Goal: Task Accomplishment & Management: Manage account settings

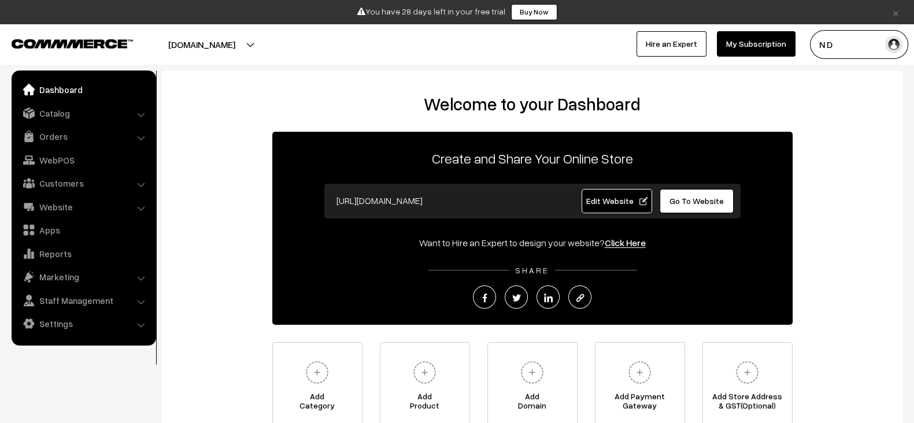
click at [259, 45] on button "[DOMAIN_NAME]" at bounding box center [202, 44] width 148 height 29
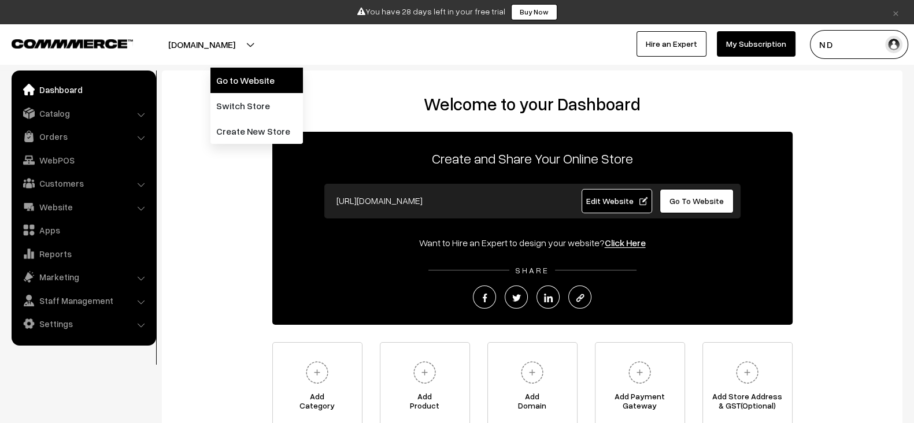
click at [253, 82] on link "Go to Website" at bounding box center [256, 80] width 93 height 25
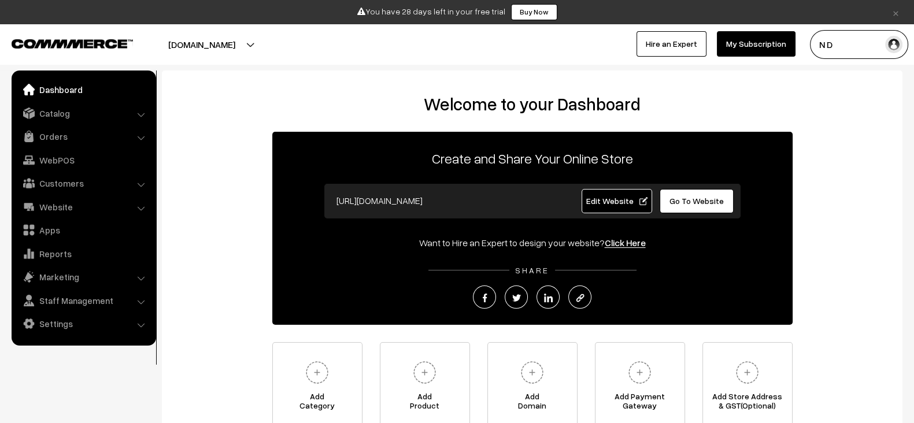
click at [276, 41] on button "[DOMAIN_NAME]" at bounding box center [202, 44] width 148 height 29
click at [315, 197] on div "Create and Share Your Online Store https://test-67.commmerce.com Edit Website G…" at bounding box center [532, 228] width 520 height 193
click at [592, 209] on link "Edit Website" at bounding box center [617, 201] width 71 height 24
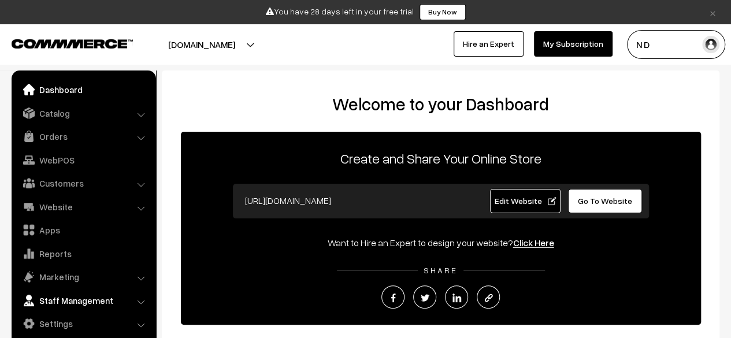
scroll to position [194, 0]
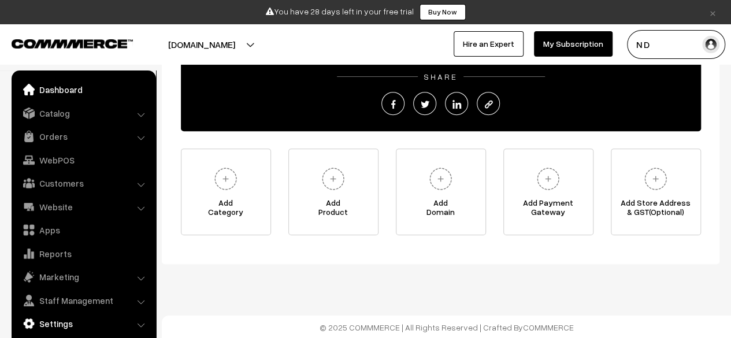
click at [103, 328] on link "Settings" at bounding box center [83, 323] width 138 height 21
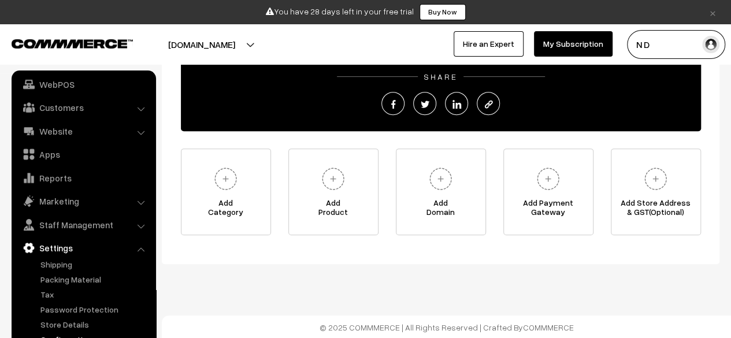
click at [90, 337] on link "Configuration" at bounding box center [95, 340] width 114 height 12
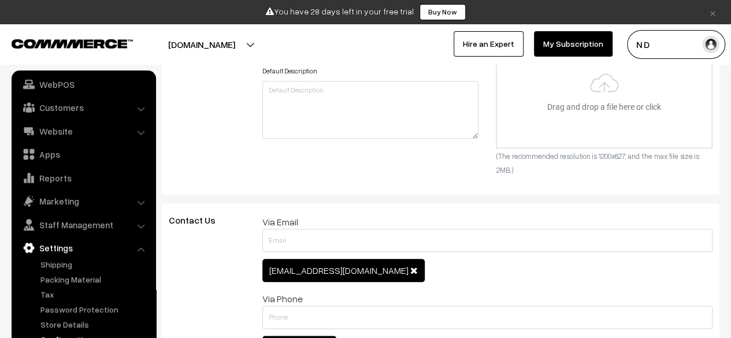
scroll to position [525, 0]
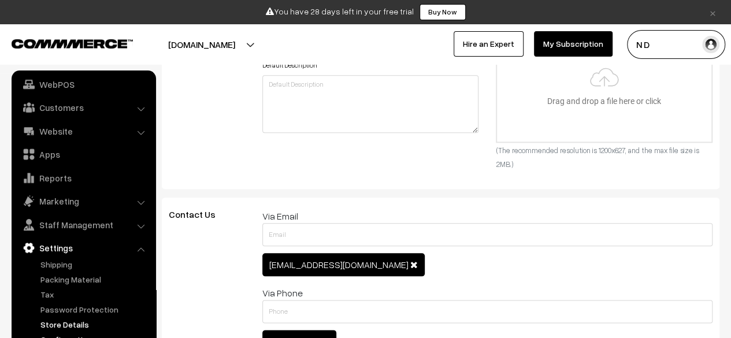
click at [87, 320] on link "Store Details" at bounding box center [95, 325] width 114 height 12
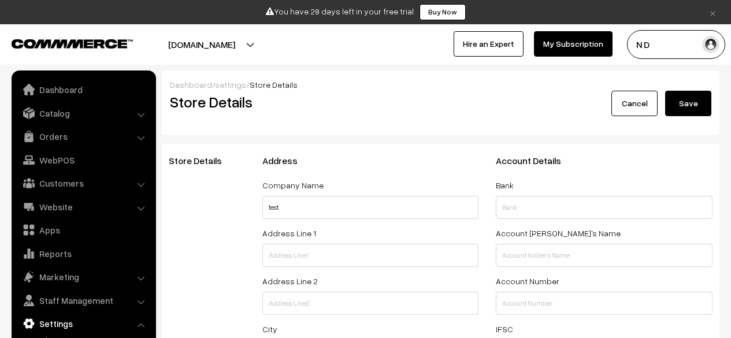
select select "99"
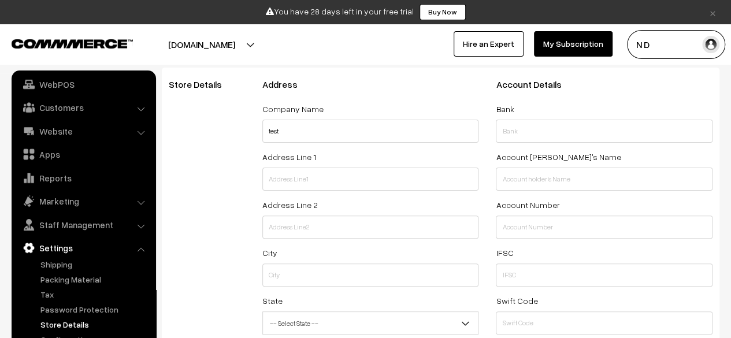
scroll to position [77, 0]
click at [370, 182] on input "text" at bounding box center [371, 178] width 217 height 23
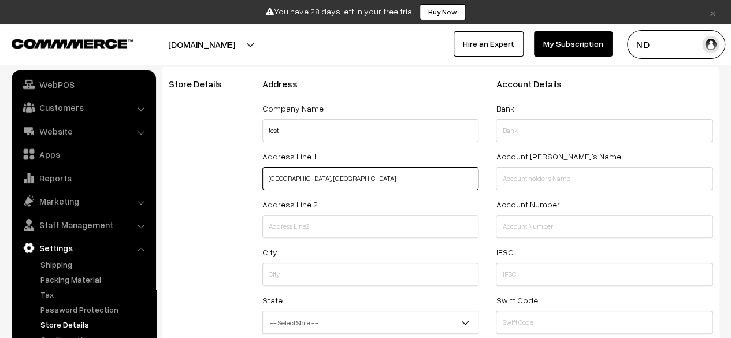
type input "[GEOGRAPHIC_DATA], [GEOGRAPHIC_DATA]"
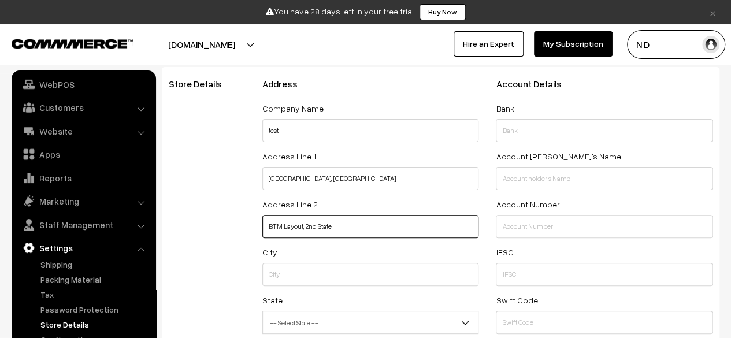
type input "BTM Layout, 2nd State"
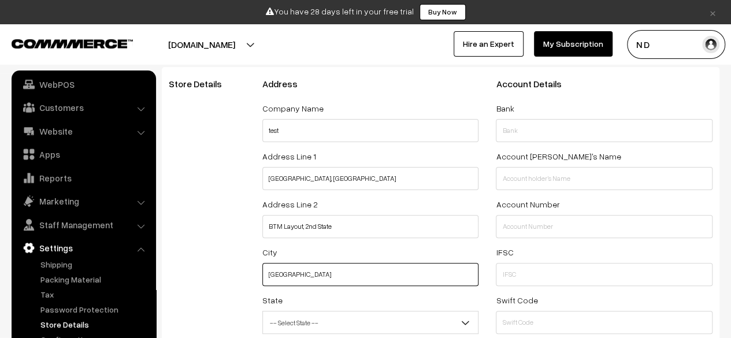
type input "[GEOGRAPHIC_DATA]"
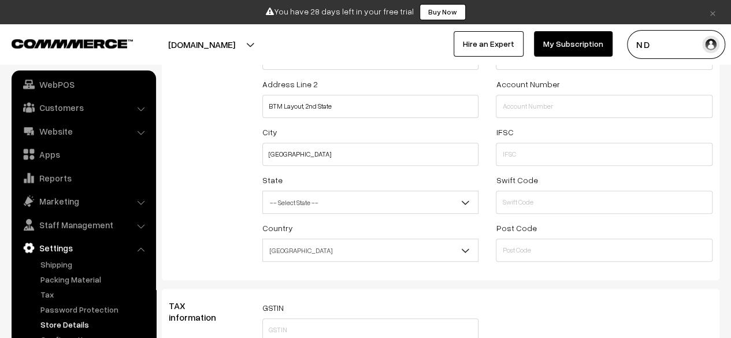
scroll to position [199, 0]
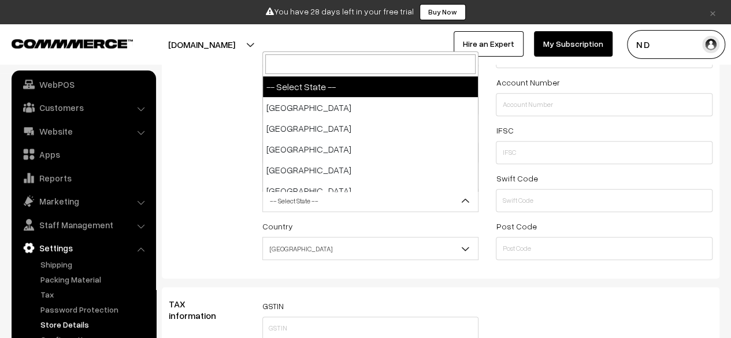
click at [329, 202] on span "-- Select State --" at bounding box center [371, 201] width 216 height 20
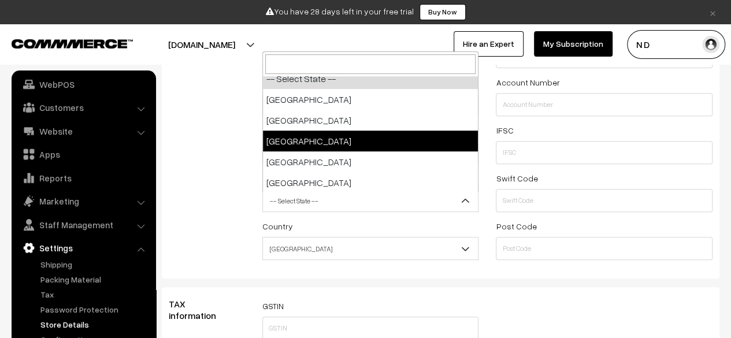
scroll to position [9, 0]
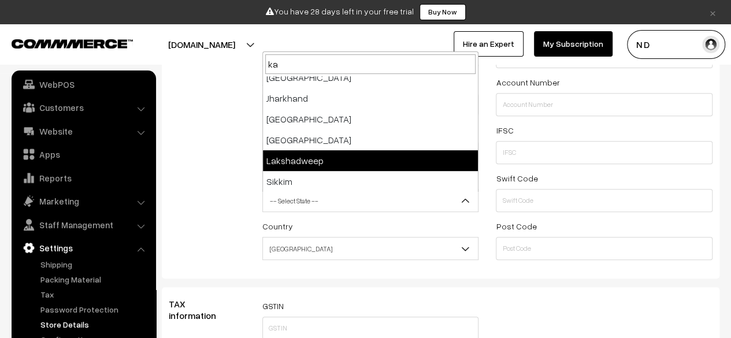
type input "kar"
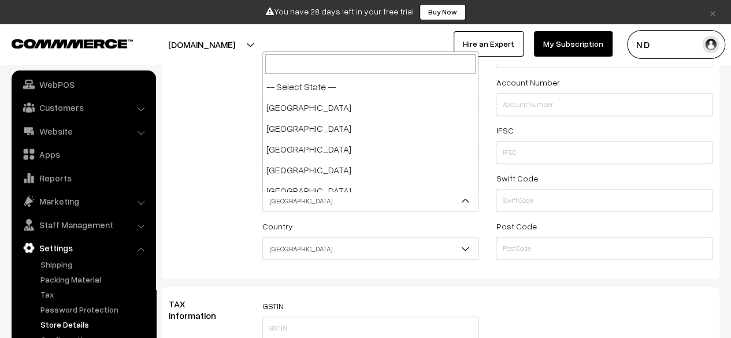
scroll to position [312, 0]
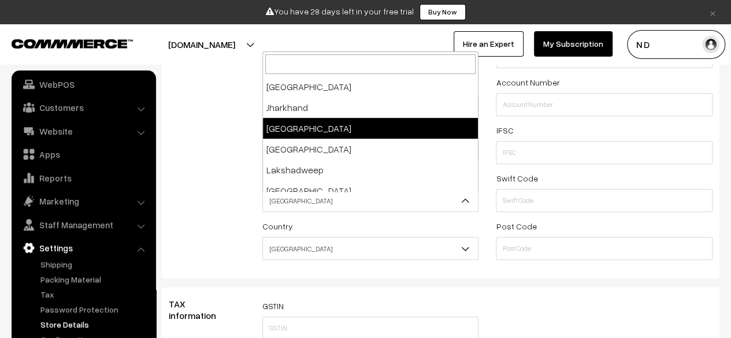
click at [445, 202] on span "[GEOGRAPHIC_DATA]" at bounding box center [371, 201] width 216 height 20
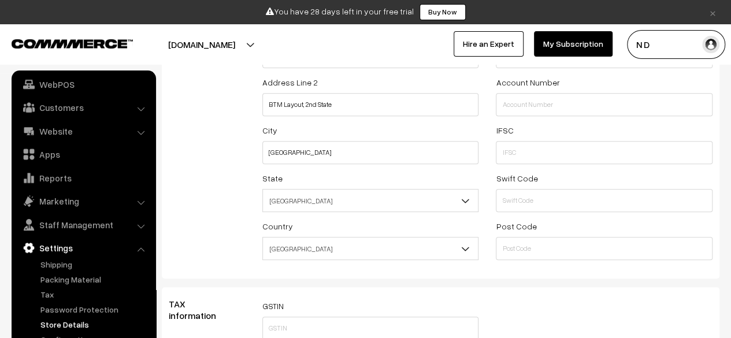
click at [339, 198] on span "[GEOGRAPHIC_DATA]" at bounding box center [371, 201] width 216 height 20
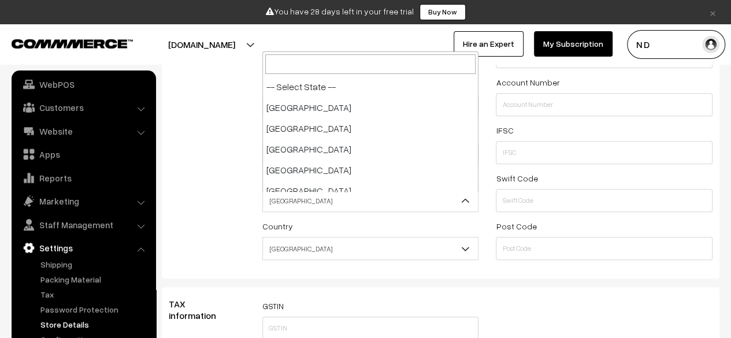
scroll to position [333, 0]
click at [340, 201] on span "[GEOGRAPHIC_DATA]" at bounding box center [371, 201] width 216 height 20
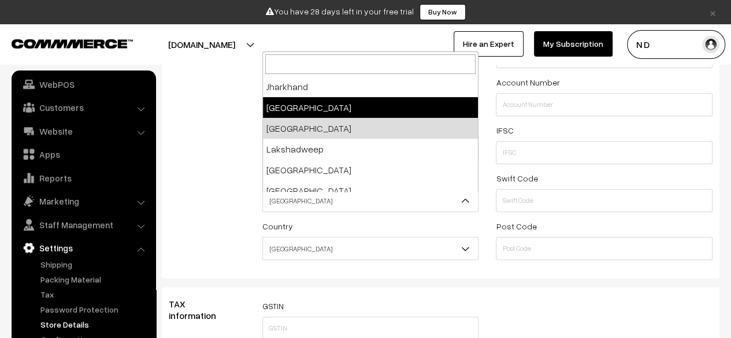
select select "[GEOGRAPHIC_DATA]"
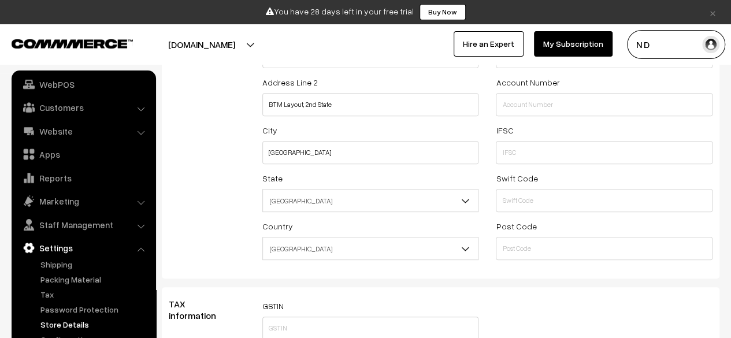
scroll to position [206, 0]
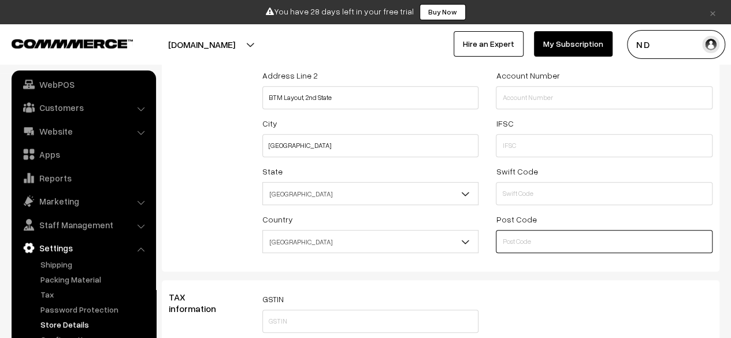
click at [501, 243] on input "text" at bounding box center [604, 241] width 217 height 23
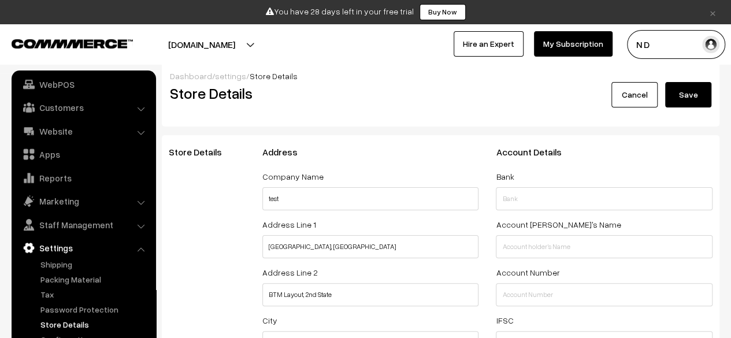
scroll to position [0, 0]
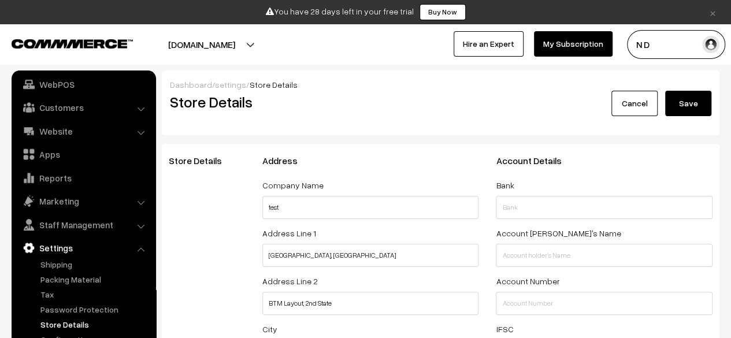
type input "560076"
click at [702, 99] on button "Save" at bounding box center [689, 103] width 46 height 25
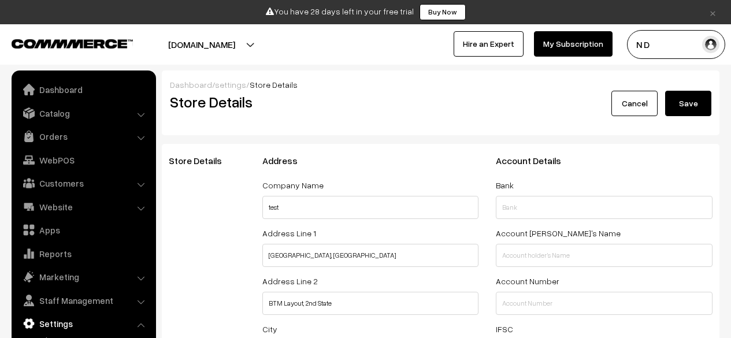
select select "99"
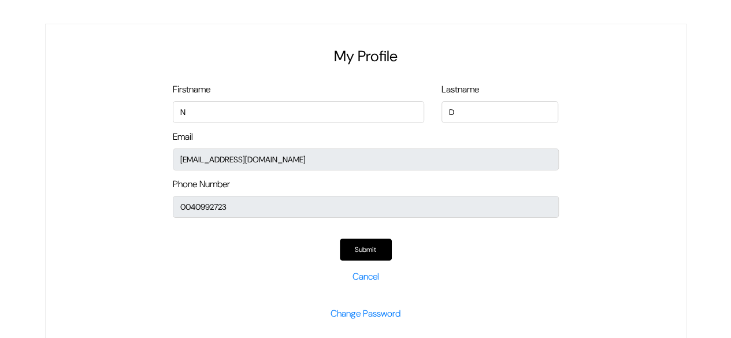
scroll to position [21, 0]
